Goal: Task Accomplishment & Management: Manage account settings

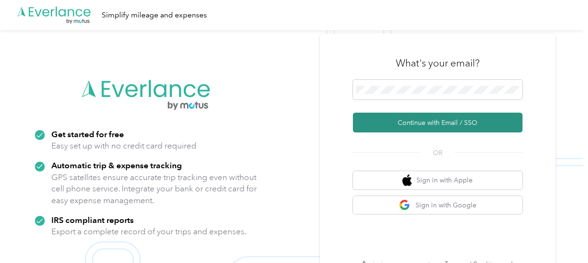
click at [455, 124] on button "Continue with Email / SSO" at bounding box center [438, 123] width 170 height 20
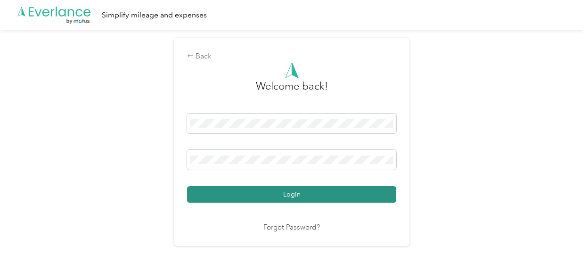
click at [301, 196] on button "Login" at bounding box center [291, 194] width 209 height 16
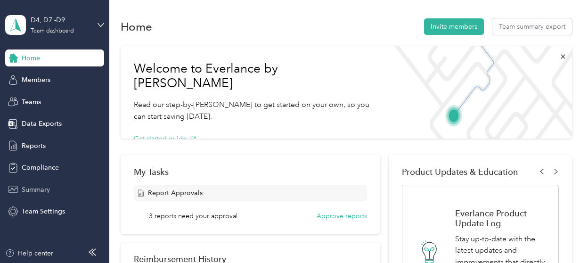
click at [37, 187] on span "Summary" at bounding box center [36, 190] width 28 height 10
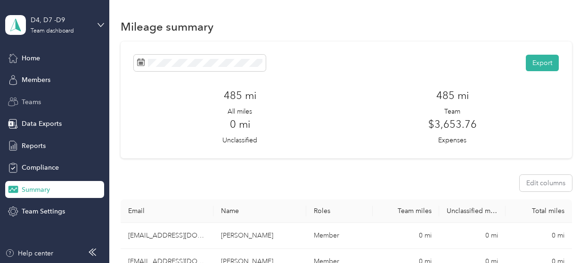
click at [33, 99] on span "Teams" at bounding box center [31, 102] width 19 height 10
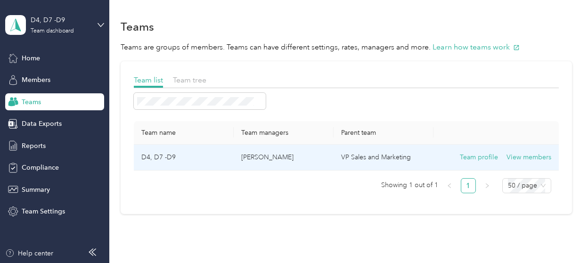
click at [330, 158] on td "[PERSON_NAME]" at bounding box center [284, 158] width 100 height 26
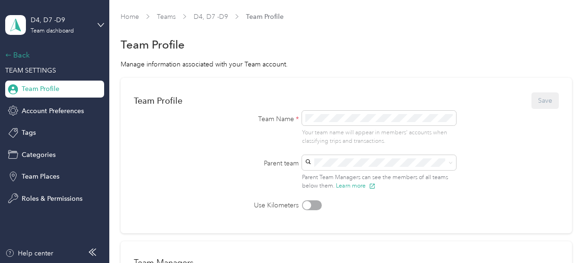
click at [29, 50] on div "Back" at bounding box center [52, 54] width 94 height 11
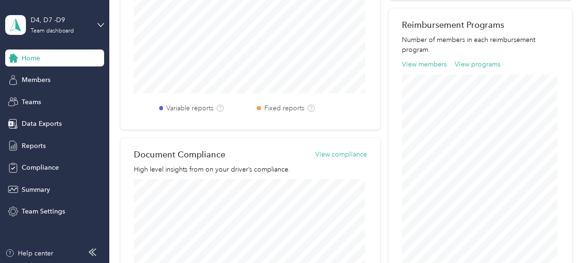
scroll to position [47, 0]
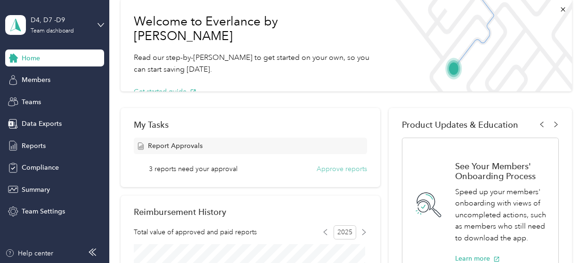
click at [357, 167] on button "Approve reports" at bounding box center [342, 169] width 50 height 10
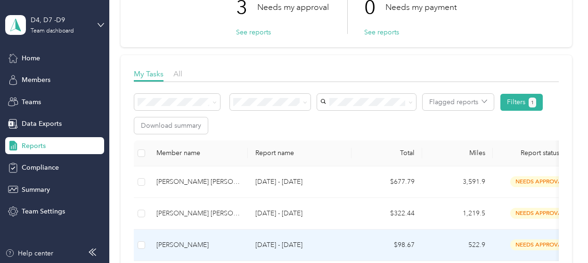
scroll to position [141, 0]
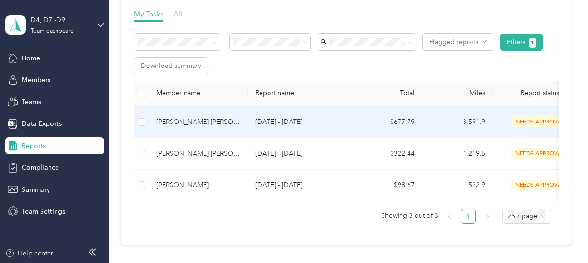
click at [218, 123] on div "[PERSON_NAME] [PERSON_NAME]" at bounding box center [198, 122] width 84 height 10
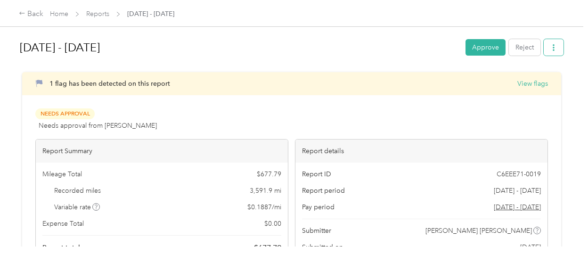
click at [551, 49] on icon "button" at bounding box center [554, 47] width 7 height 7
click at [283, 28] on div "[DATE] - [DATE] Approve Reject 1 flag has been detected on this report View fla…" at bounding box center [292, 123] width 584 height 247
click at [101, 14] on link "Reports" at bounding box center [97, 14] width 23 height 8
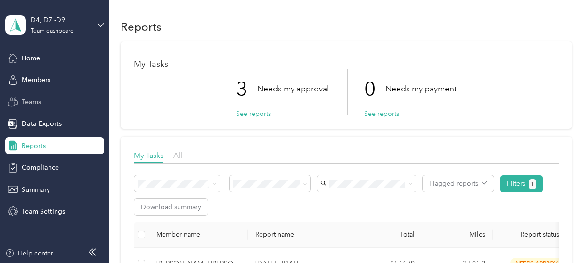
click at [35, 100] on span "Teams" at bounding box center [31, 102] width 19 height 10
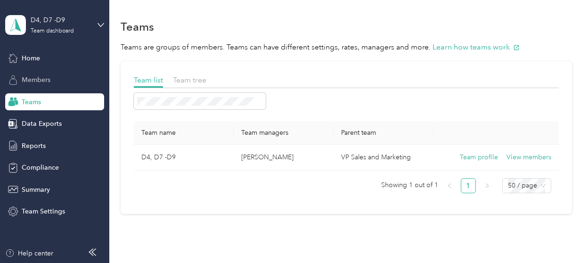
click at [35, 81] on span "Members" at bounding box center [36, 80] width 29 height 10
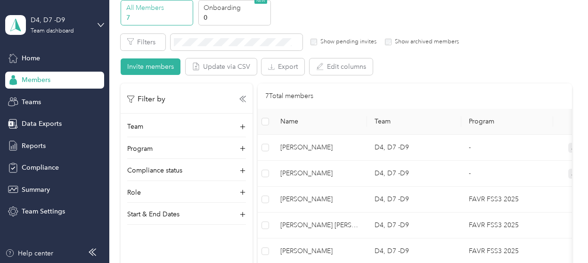
scroll to position [94, 0]
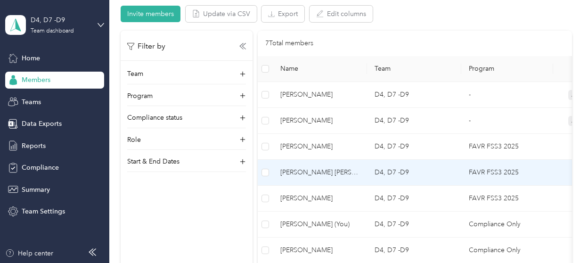
click at [469, 174] on td "FAVR FSS3 2025" at bounding box center [507, 173] width 92 height 26
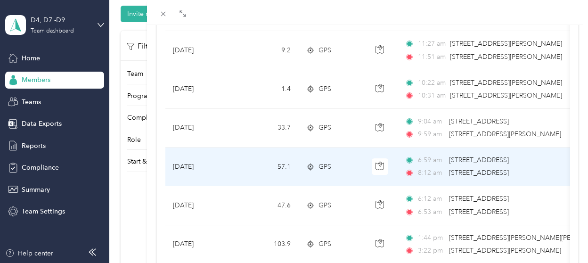
scroll to position [518, 0]
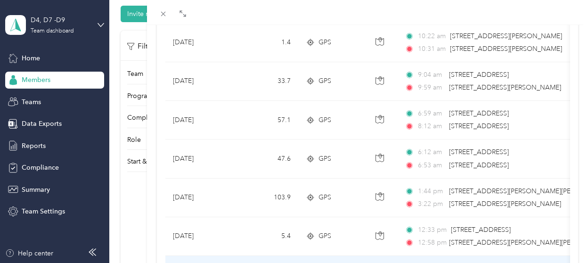
drag, startPoint x: 295, startPoint y: 257, endPoint x: 320, endPoint y: 254, distance: 24.7
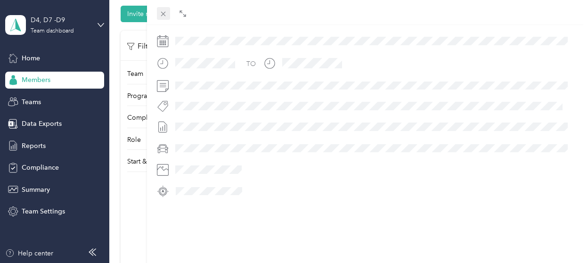
scroll to position [281, 0]
click at [161, 16] on icon at bounding box center [163, 14] width 5 height 5
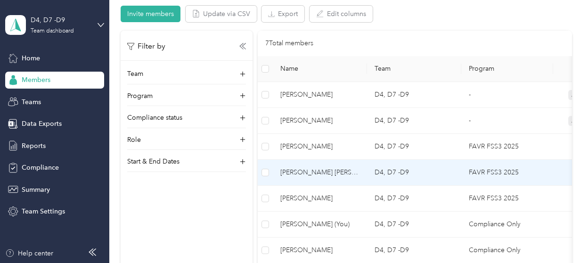
click at [415, 177] on td "D4, D7 -D9" at bounding box center [414, 173] width 94 height 26
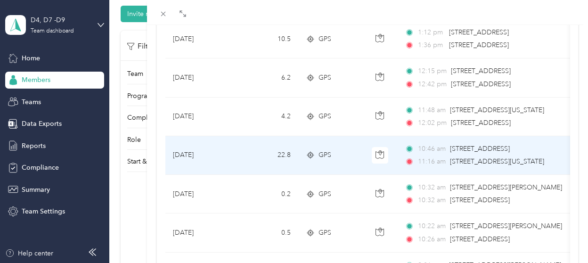
scroll to position [141, 0]
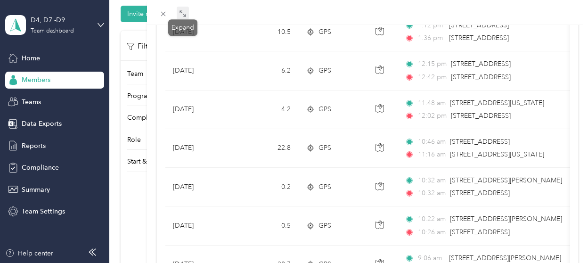
click at [179, 16] on icon at bounding box center [183, 14] width 8 height 8
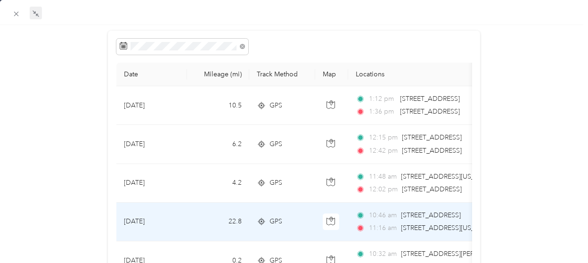
scroll to position [0, 0]
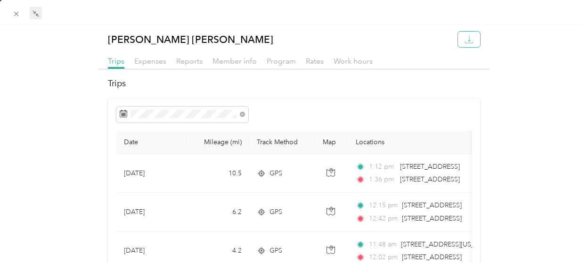
click at [468, 36] on icon "button" at bounding box center [469, 38] width 3 height 6
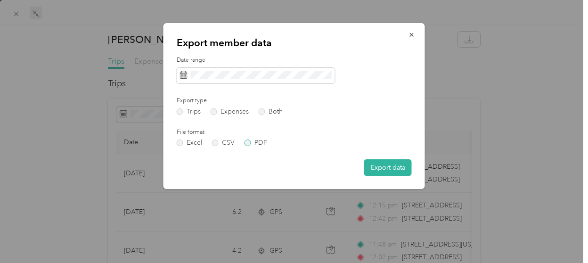
click at [247, 144] on label "PDF" at bounding box center [256, 143] width 23 height 7
click at [400, 170] on button "Export data" at bounding box center [388, 167] width 48 height 16
